Goal: Use online tool/utility: Utilize a website feature to perform a specific function

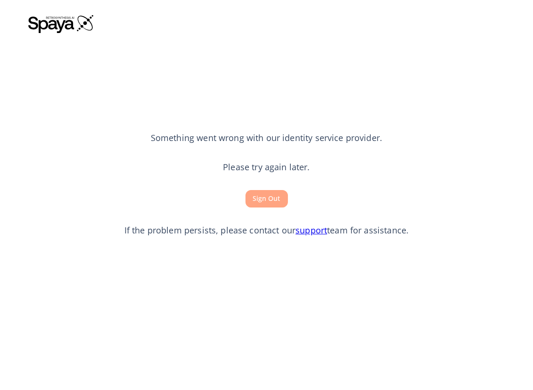
click at [262, 200] on button "Sign Out" at bounding box center [267, 198] width 42 height 17
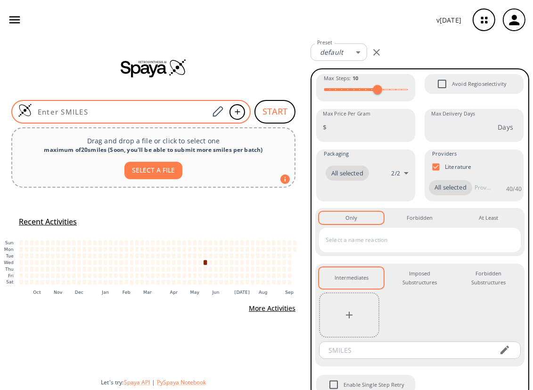
click at [136, 110] on input at bounding box center [120, 111] width 177 height 9
paste input "CC(N1CCC(CC1)[N@H+](C23CC(C2)(C3)C)CC4CC4)=O"
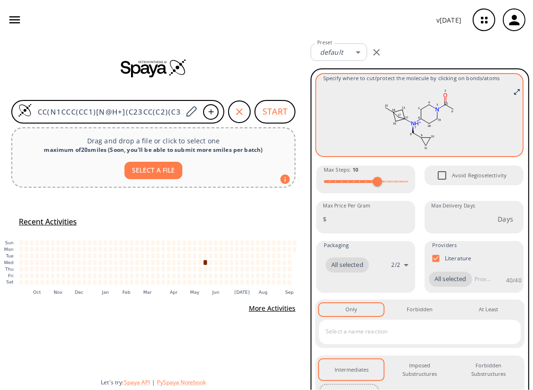
click at [449, 121] on rect at bounding box center [419, 119] width 192 height 66
drag, startPoint x: 449, startPoint y: 121, endPoint x: 409, endPoint y: 117, distance: 40.7
click at [409, 117] on rect at bounding box center [419, 119] width 192 height 66
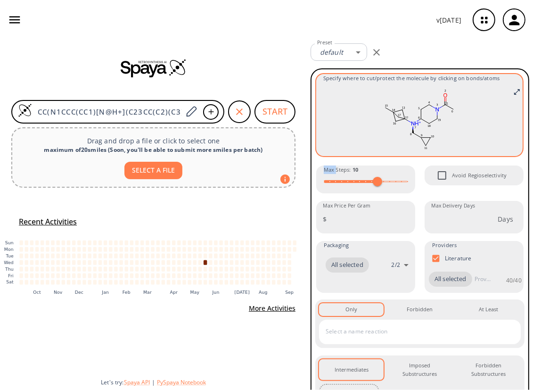
click at [409, 117] on rect at bounding box center [419, 119] width 192 height 66
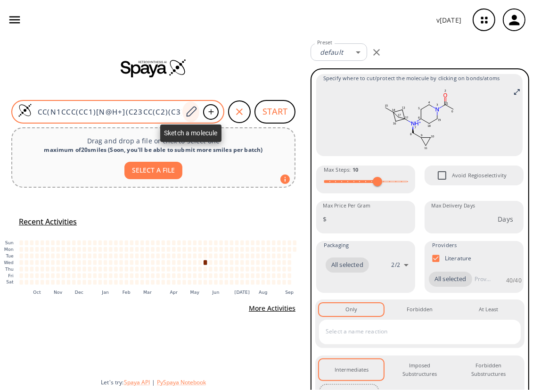
click at [196, 112] on icon at bounding box center [191, 112] width 13 height 12
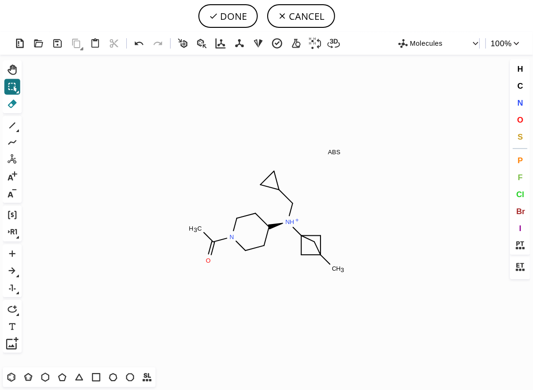
click at [15, 105] on icon at bounding box center [12, 104] width 12 height 12
click at [203, 231] on rect at bounding box center [195, 229] width 17 height 12
click at [207, 266] on circle at bounding box center [208, 260] width 12 height 12
click at [517, 66] on span "H" at bounding box center [520, 68] width 6 height 9
click at [217, 239] on tspan "H" at bounding box center [217, 238] width 5 height 7
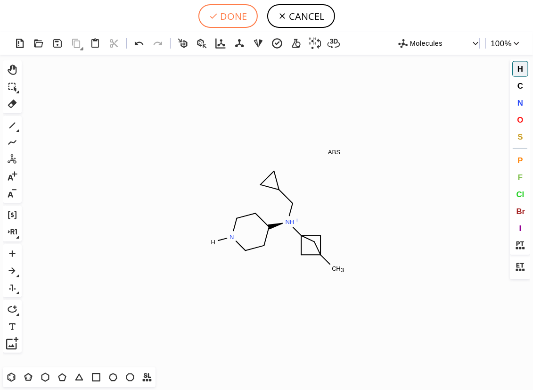
click at [234, 11] on button "DONE" at bounding box center [227, 16] width 59 height 24
type input "[H]N1CCC([N@@H+](CC2CC2)C23CC(C)(C2)C3)CC1"
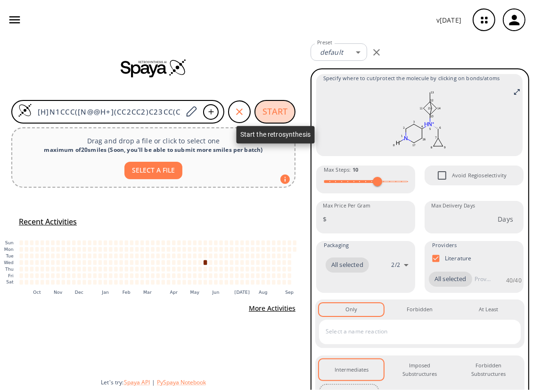
click at [276, 115] on button "START" at bounding box center [275, 112] width 41 height 24
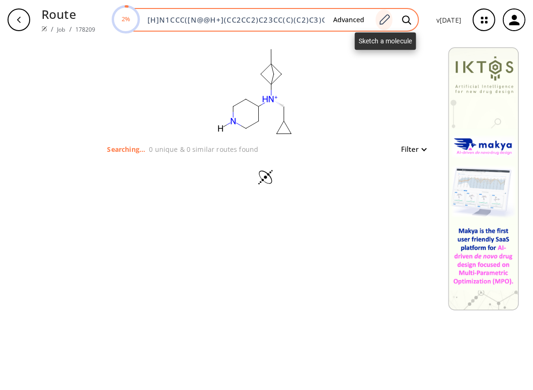
click at [385, 19] on icon at bounding box center [384, 20] width 13 height 12
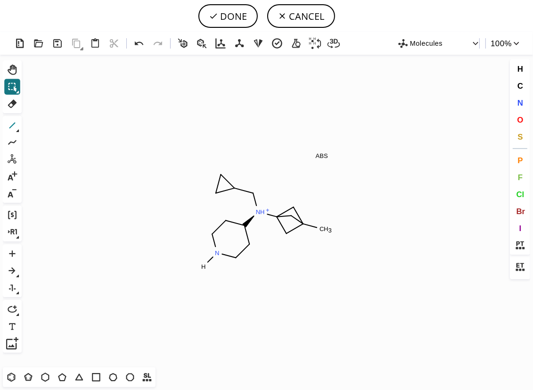
click at [12, 126] on icon at bounding box center [12, 126] width 6 height 6
drag, startPoint x: 219, startPoint y: 252, endPoint x: 193, endPoint y: 254, distance: 26.0
click at [521, 69] on span "H" at bounding box center [520, 68] width 6 height 9
click at [192, 252] on tspan "H" at bounding box center [192, 252] width 5 height 7
click at [9, 103] on icon at bounding box center [12, 104] width 12 height 12
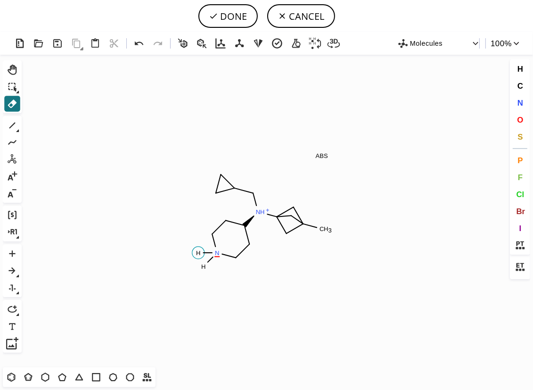
click at [202, 251] on circle at bounding box center [198, 253] width 12 height 12
click at [228, 12] on button "DONE" at bounding box center [227, 16] width 59 height 24
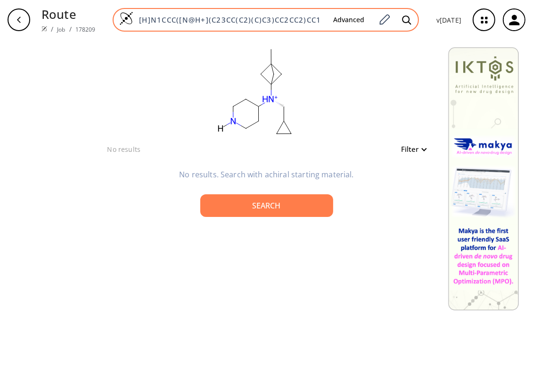
click at [324, 19] on input "[H]N1CCC([N@H+](C23CC(C2)(C)C3)CC2CC2)CC1" at bounding box center [229, 19] width 192 height 9
type input "["
